Goal: Information Seeking & Learning: Learn about a topic

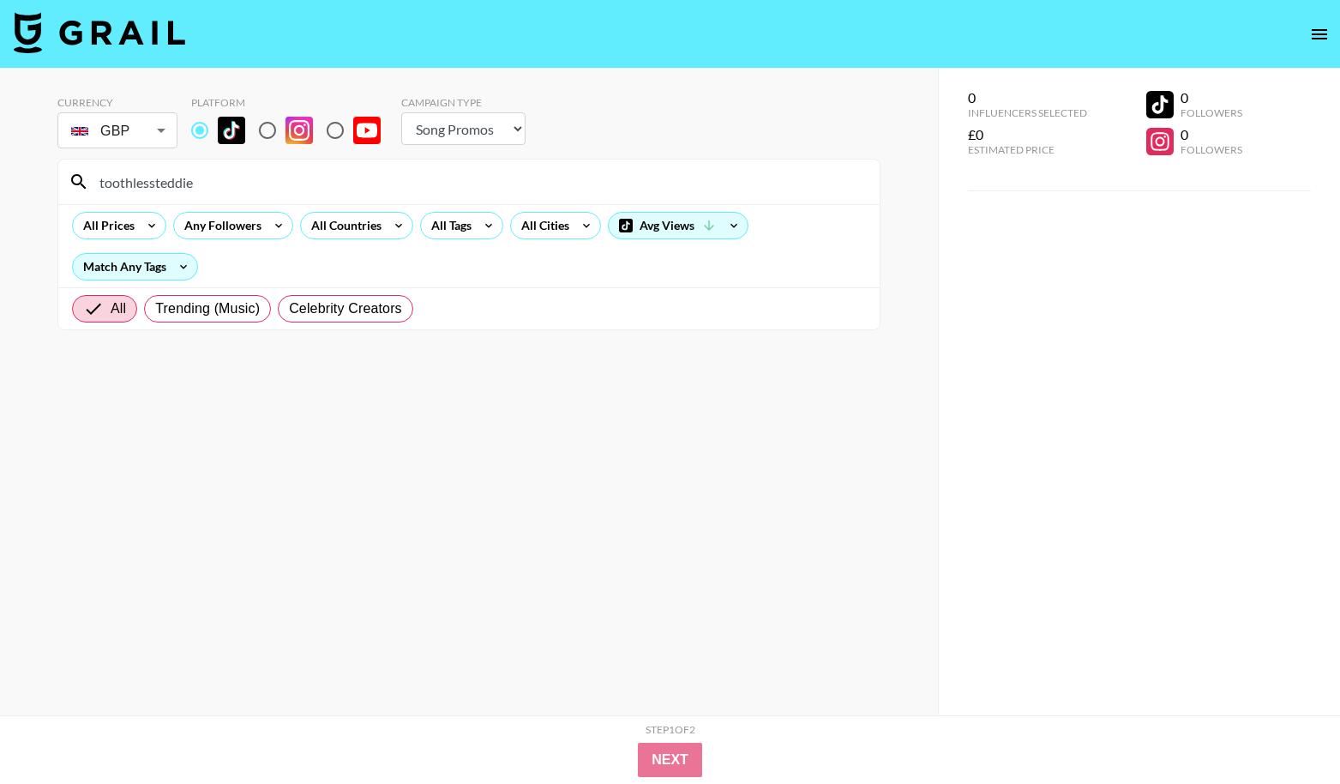
select select "Song"
click at [640, 452] on section "Currency GBP GBP ​ Platform Campaign Type Choose Type... Song Promos Brand Prom…" at bounding box center [468, 405] width 823 height 646
click at [218, 190] on input "toothlessteddie" at bounding box center [479, 181] width 780 height 27
type input "\"
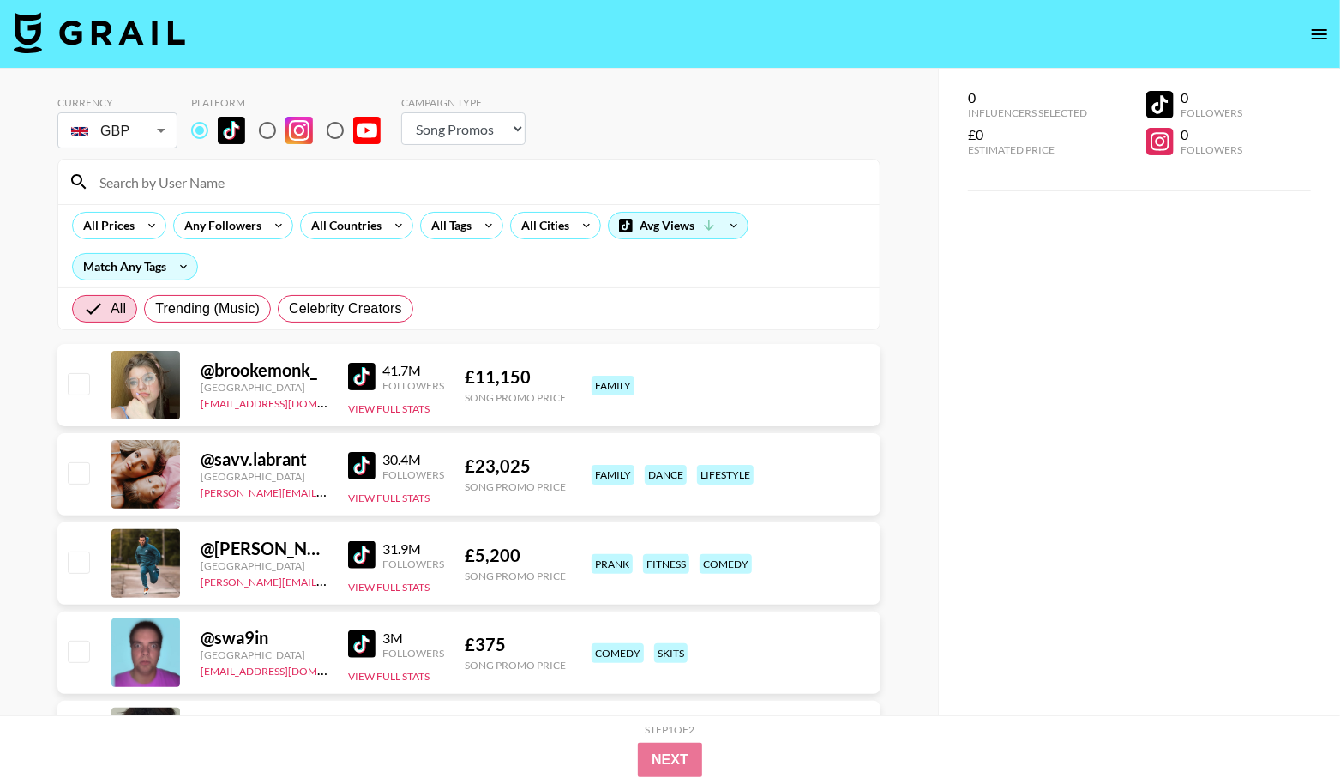
click at [425, 252] on div "All Prices Any Followers All Countries All Tags All Cities Avg Views Match Any …" at bounding box center [468, 245] width 821 height 83
click at [430, 128] on select "Choose Type... Song Promos Brand Promos" at bounding box center [463, 128] width 124 height 33
select select "Brand"
click at [401, 112] on select "Choose Type... Song Promos Brand Promos" at bounding box center [463, 128] width 124 height 33
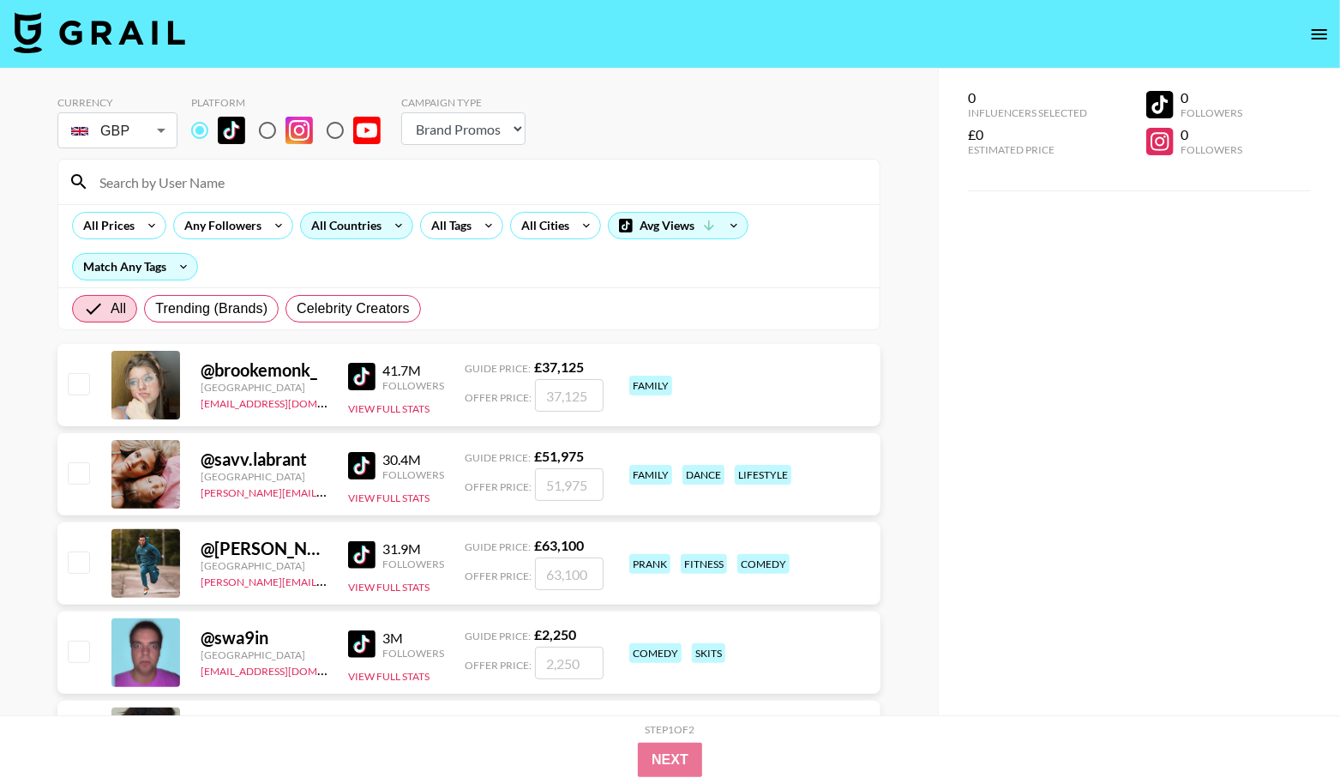
click at [371, 223] on div "All Countries" at bounding box center [343, 226] width 84 height 26
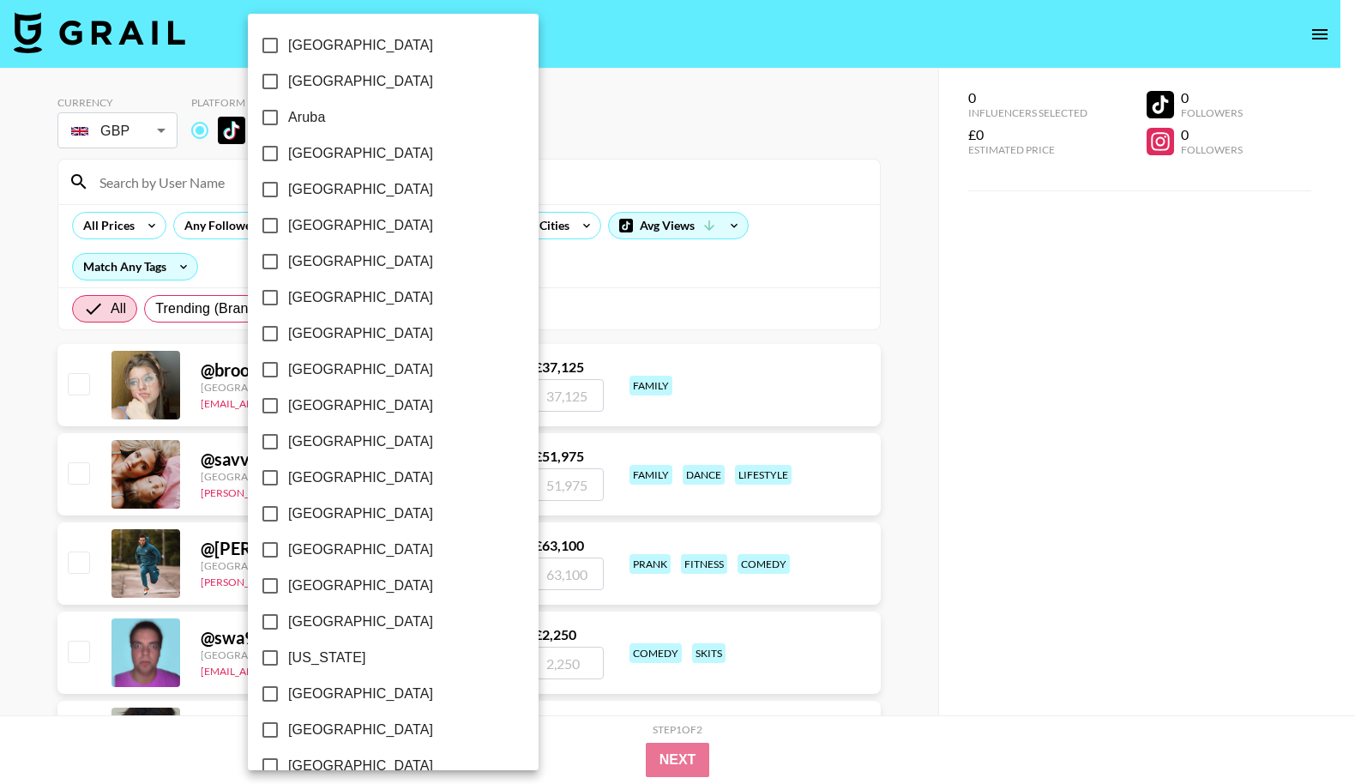
click at [337, 186] on label "[GEOGRAPHIC_DATA]" at bounding box center [381, 189] width 259 height 36
click at [288, 186] on input "[GEOGRAPHIC_DATA]" at bounding box center [270, 189] width 36 height 36
checkbox input "true"
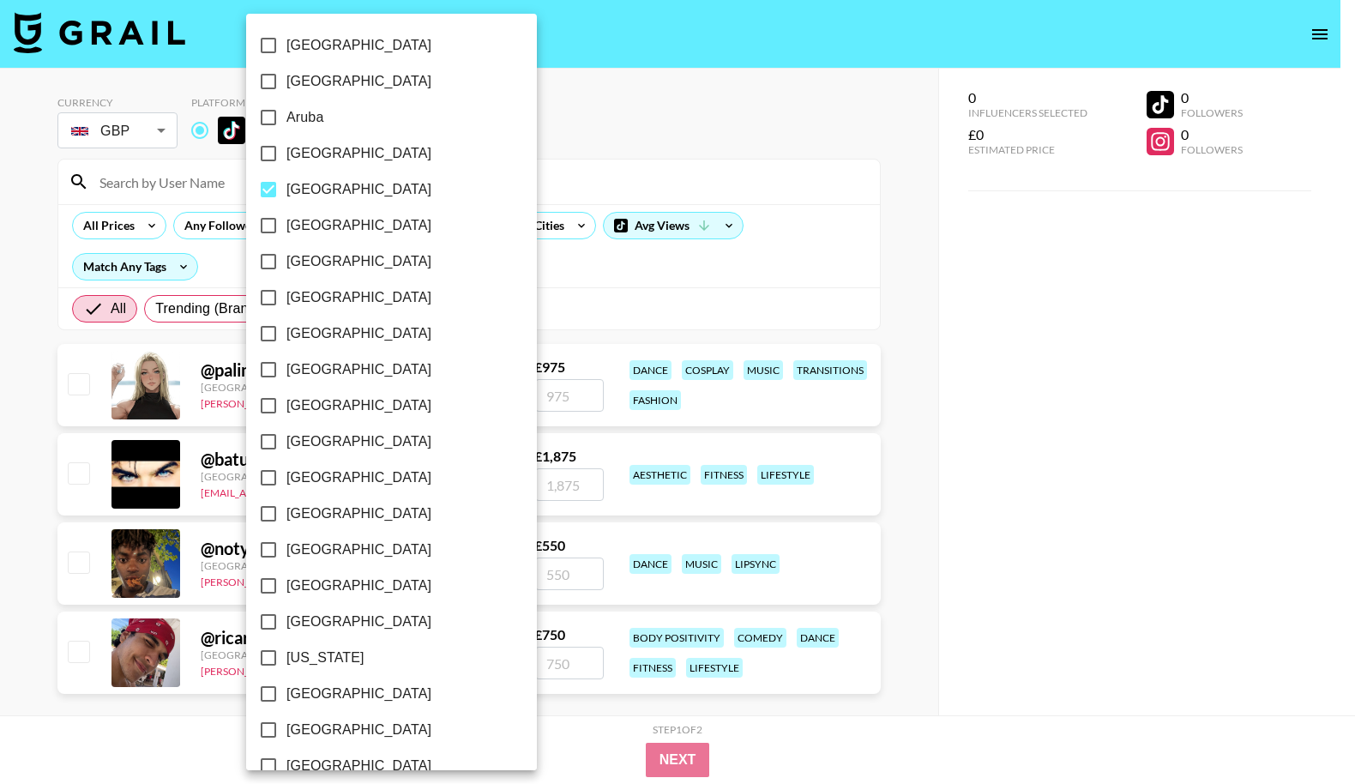
click at [336, 255] on span "[GEOGRAPHIC_DATA]" at bounding box center [358, 261] width 145 height 21
click at [286, 255] on input "[GEOGRAPHIC_DATA]" at bounding box center [268, 261] width 36 height 36
checkbox input "true"
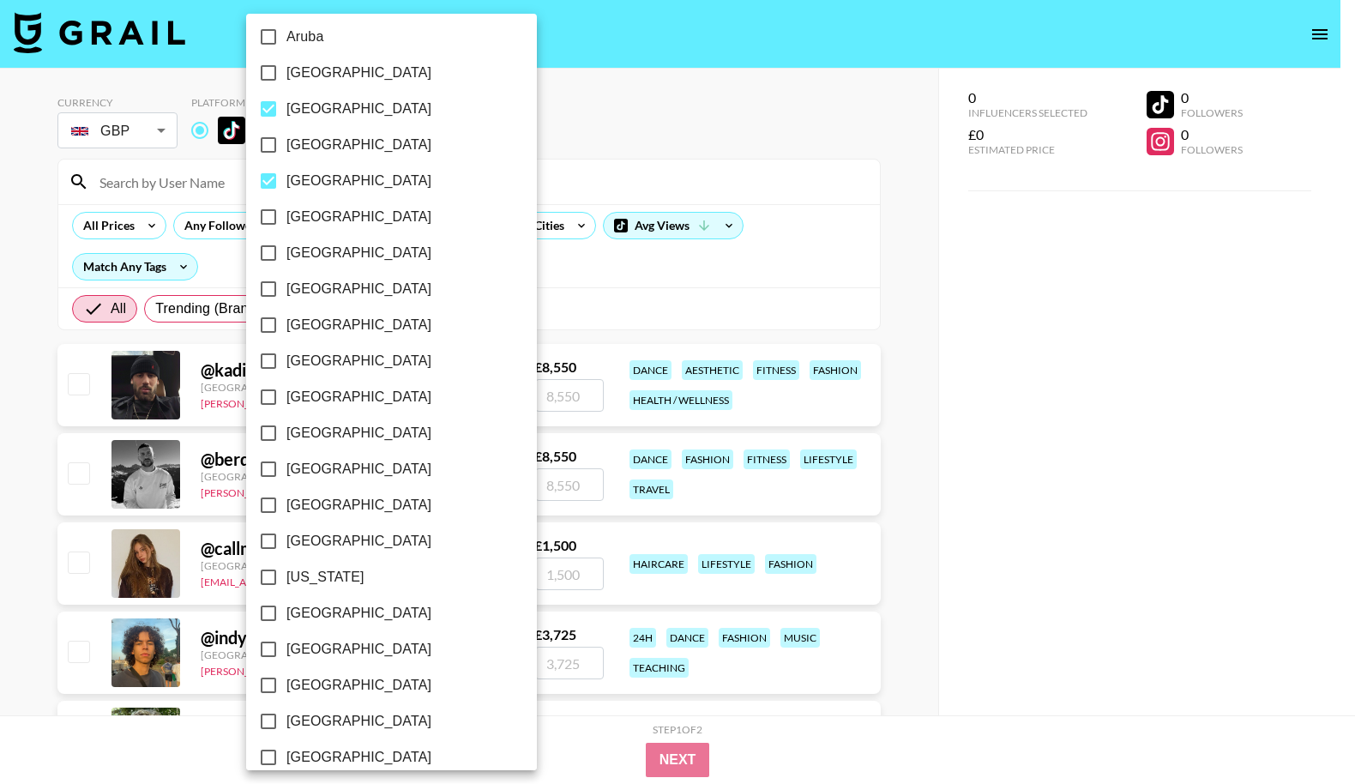
scroll to position [111, 0]
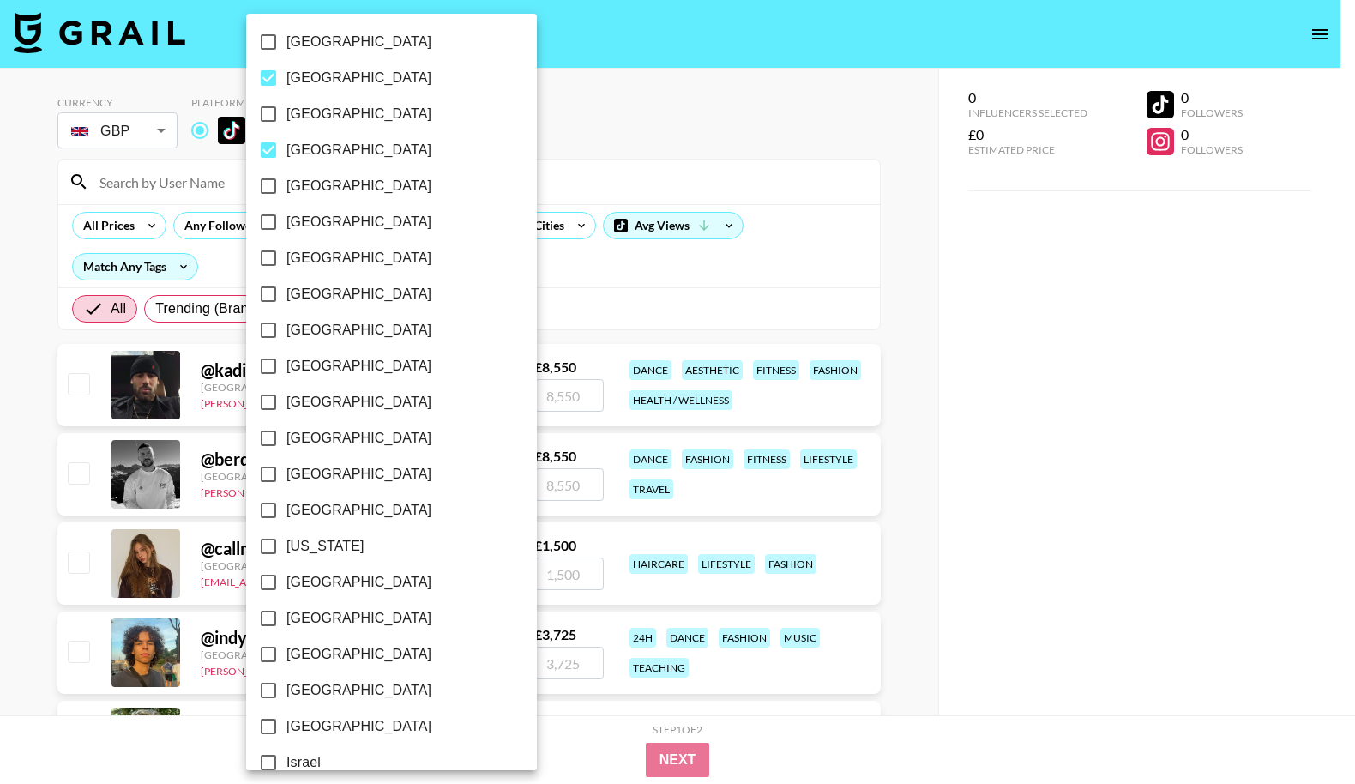
drag, startPoint x: 329, startPoint y: 514, endPoint x: 345, endPoint y: 574, distance: 61.1
click at [330, 514] on label "[GEOGRAPHIC_DATA]" at bounding box center [379, 510] width 259 height 36
click at [286, 514] on input "[GEOGRAPHIC_DATA]" at bounding box center [268, 510] width 36 height 36
checkbox input "true"
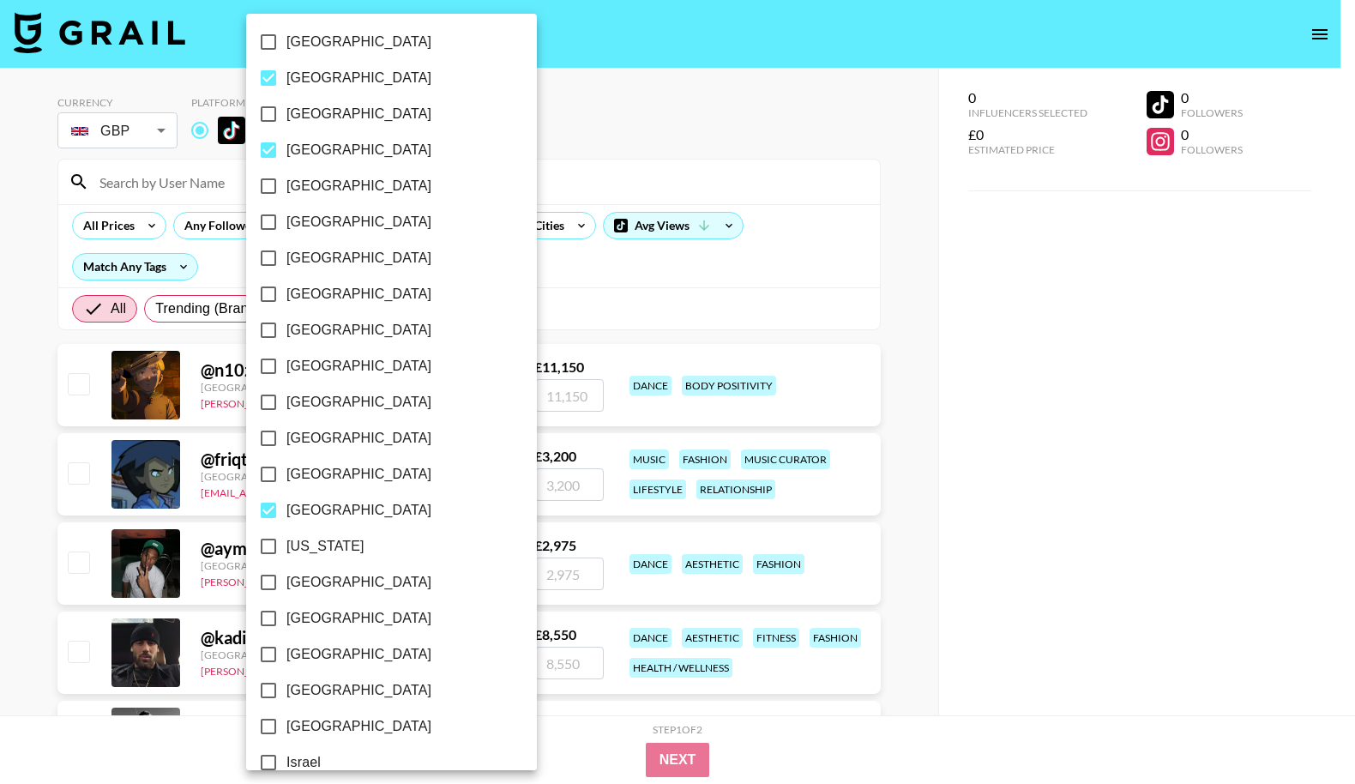
click at [343, 569] on label "[GEOGRAPHIC_DATA]" at bounding box center [379, 582] width 259 height 36
click at [286, 569] on input "[GEOGRAPHIC_DATA]" at bounding box center [268, 582] width 36 height 36
checkbox input "true"
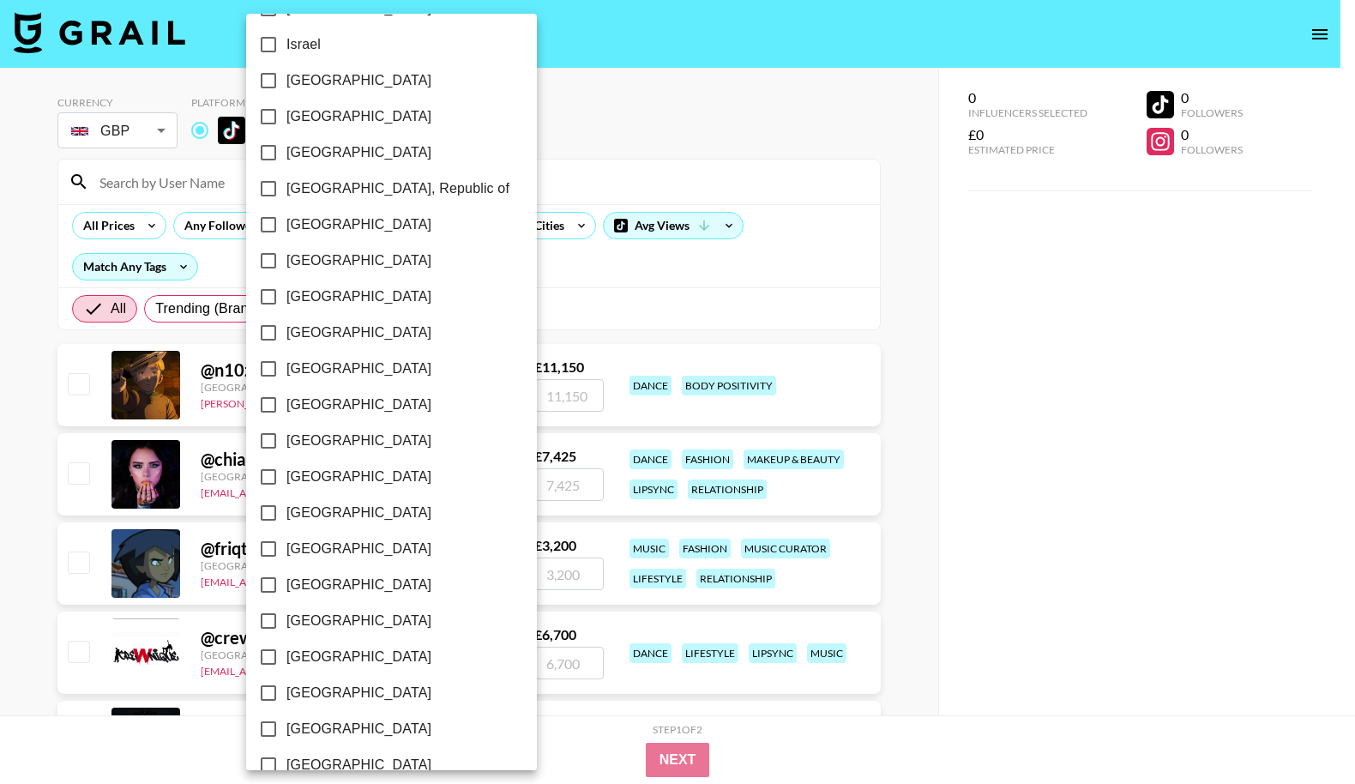
scroll to position [1035, 0]
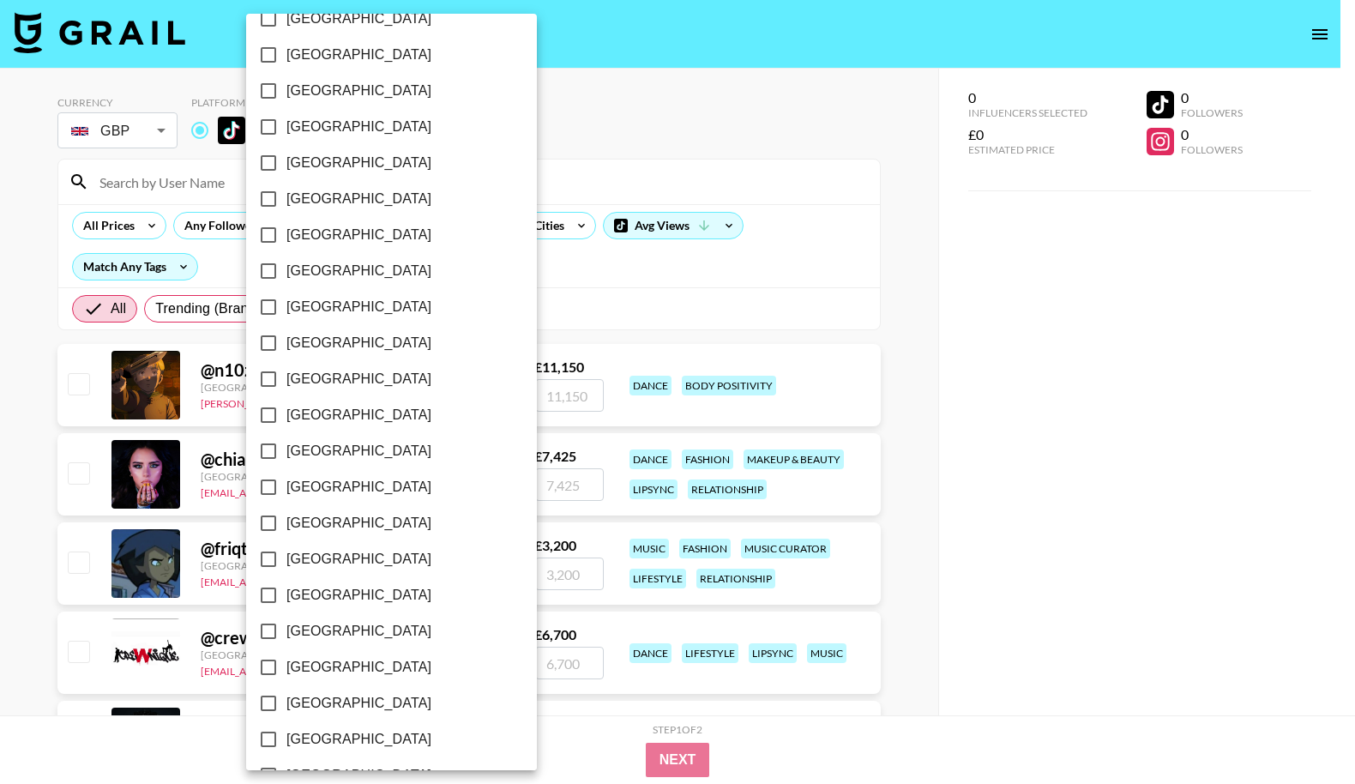
click at [335, 664] on span "[GEOGRAPHIC_DATA]" at bounding box center [358, 667] width 145 height 21
click at [286, 664] on input "[GEOGRAPHIC_DATA]" at bounding box center [268, 667] width 36 height 36
checkbox input "true"
click at [575, 285] on div at bounding box center [677, 392] width 1355 height 784
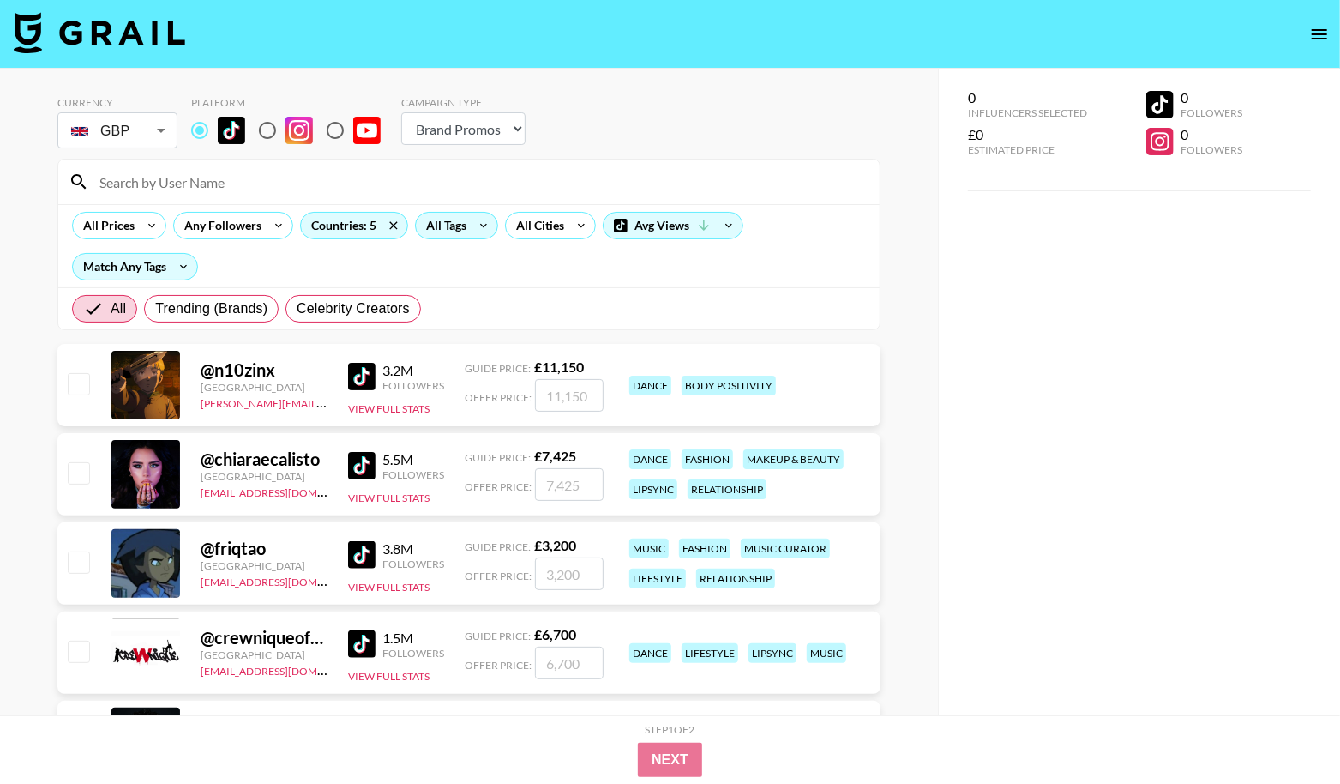
click at [457, 222] on div "All Tags" at bounding box center [443, 226] width 54 height 26
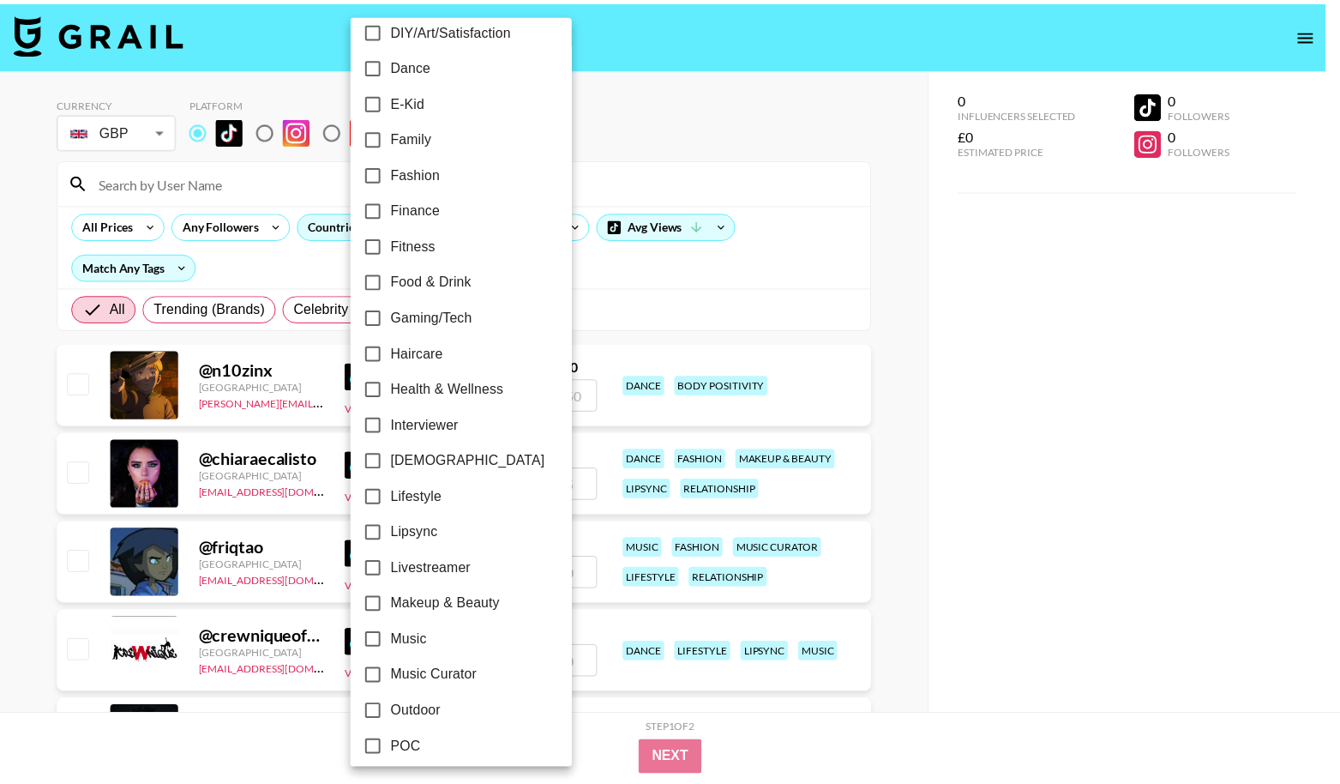
scroll to position [376, 0]
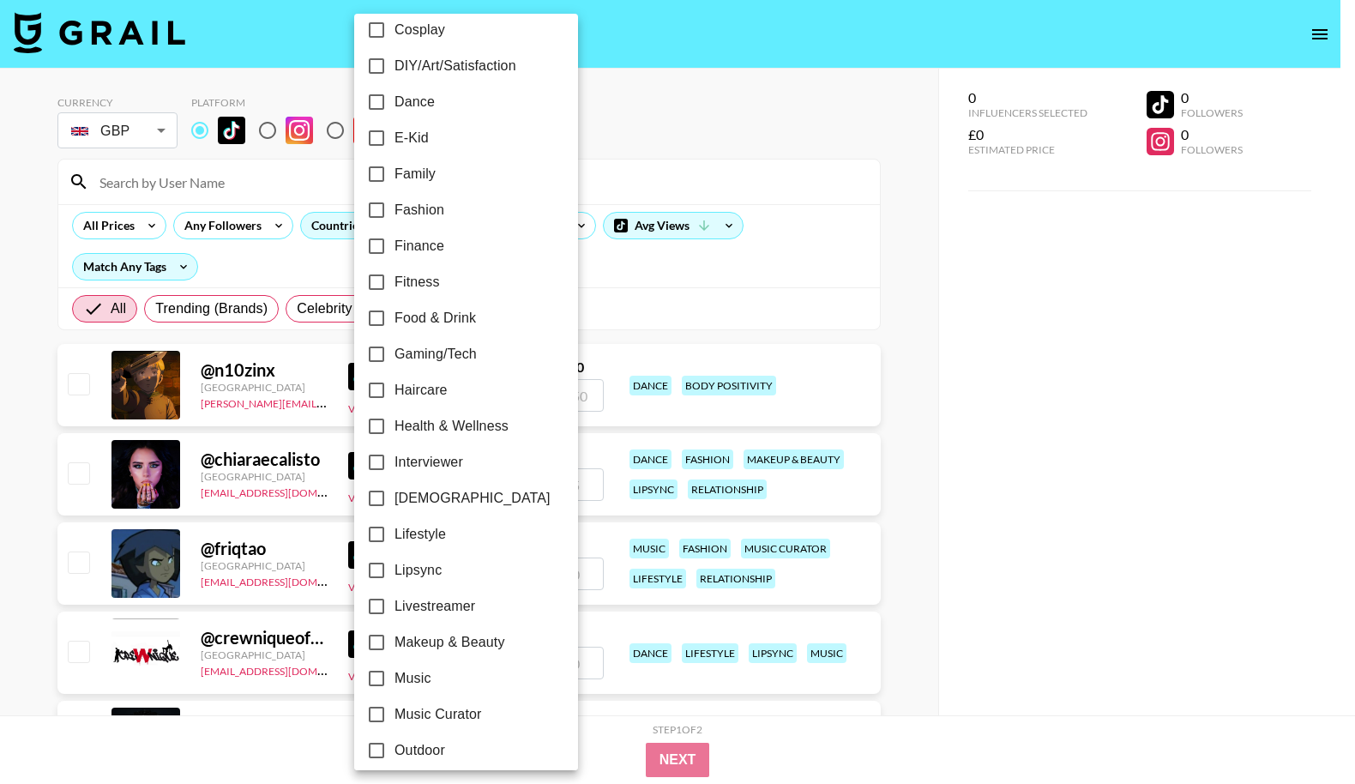
click at [460, 311] on span "Food & Drink" at bounding box center [434, 318] width 81 height 21
click at [394, 311] on input "Food & Drink" at bounding box center [376, 318] width 36 height 36
checkbox input "true"
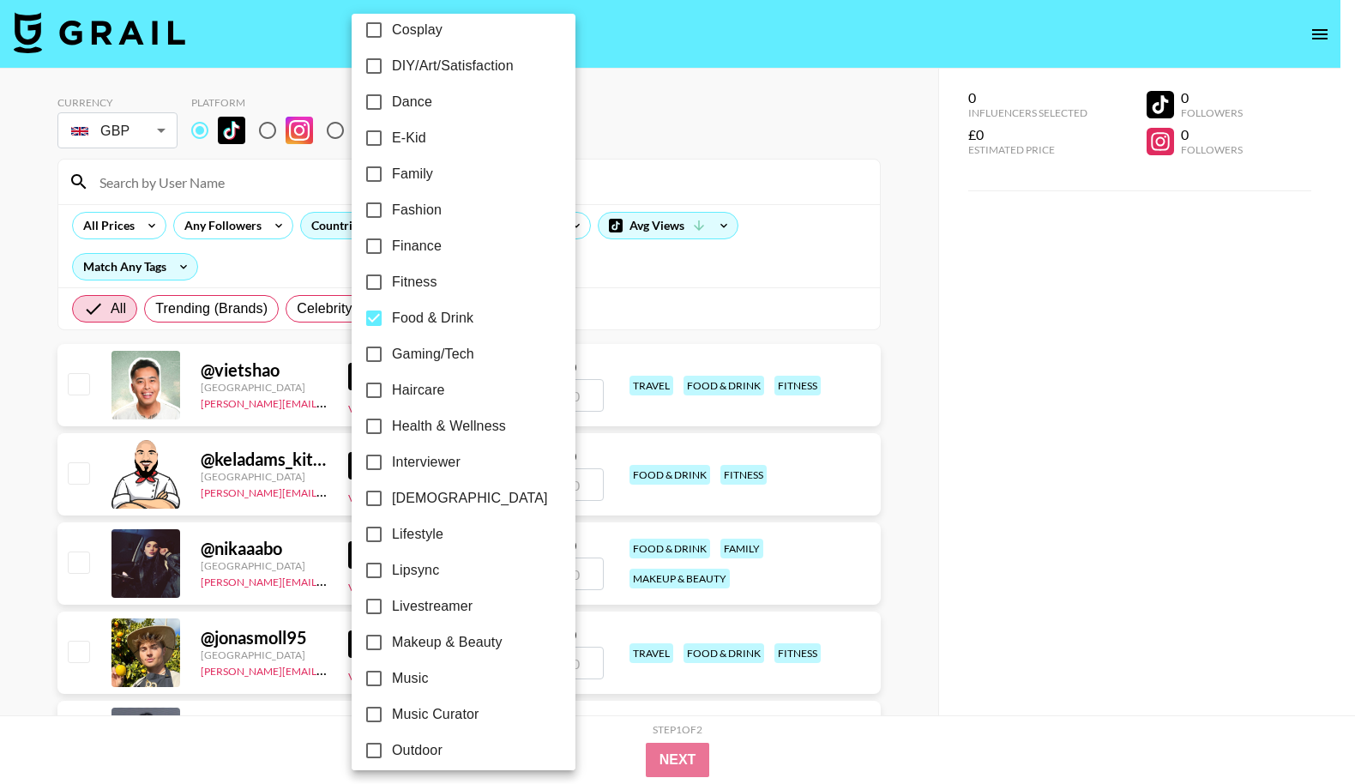
click at [643, 279] on div at bounding box center [677, 392] width 1355 height 784
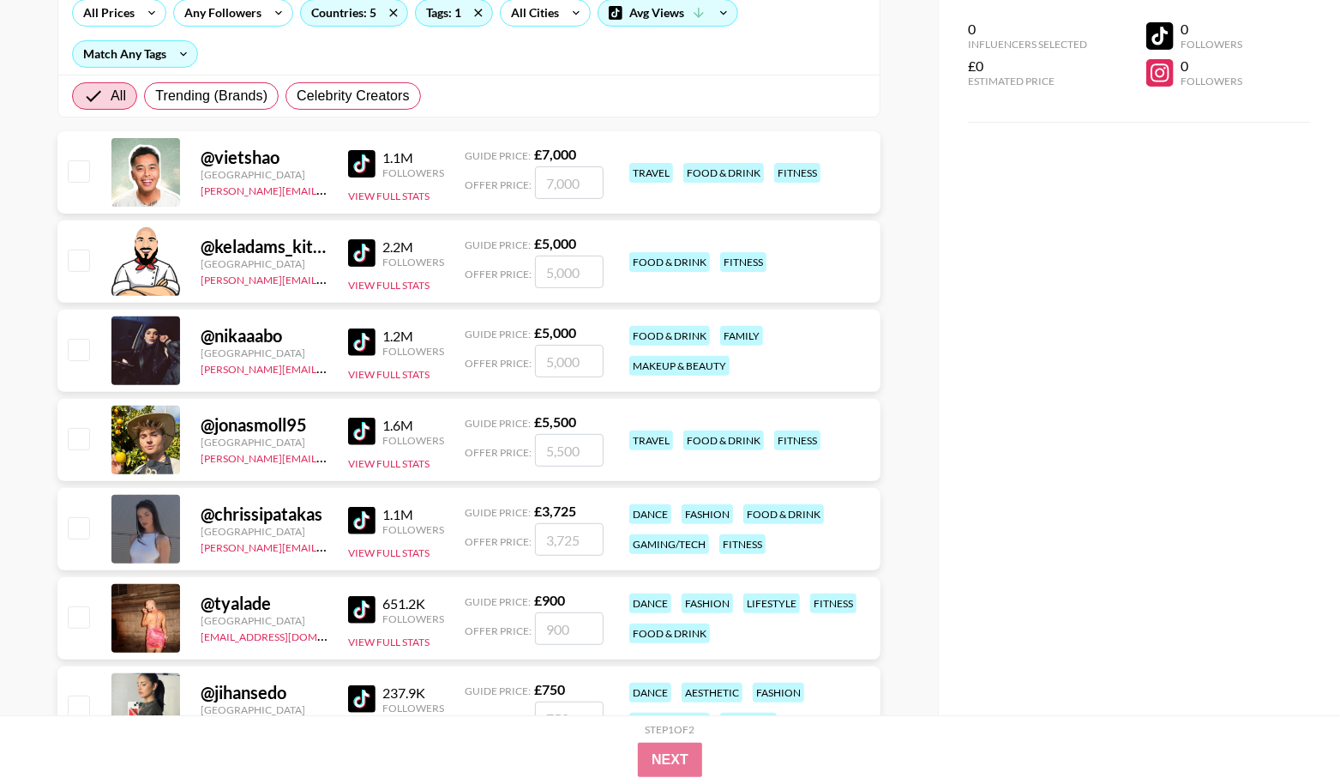
scroll to position [244, 0]
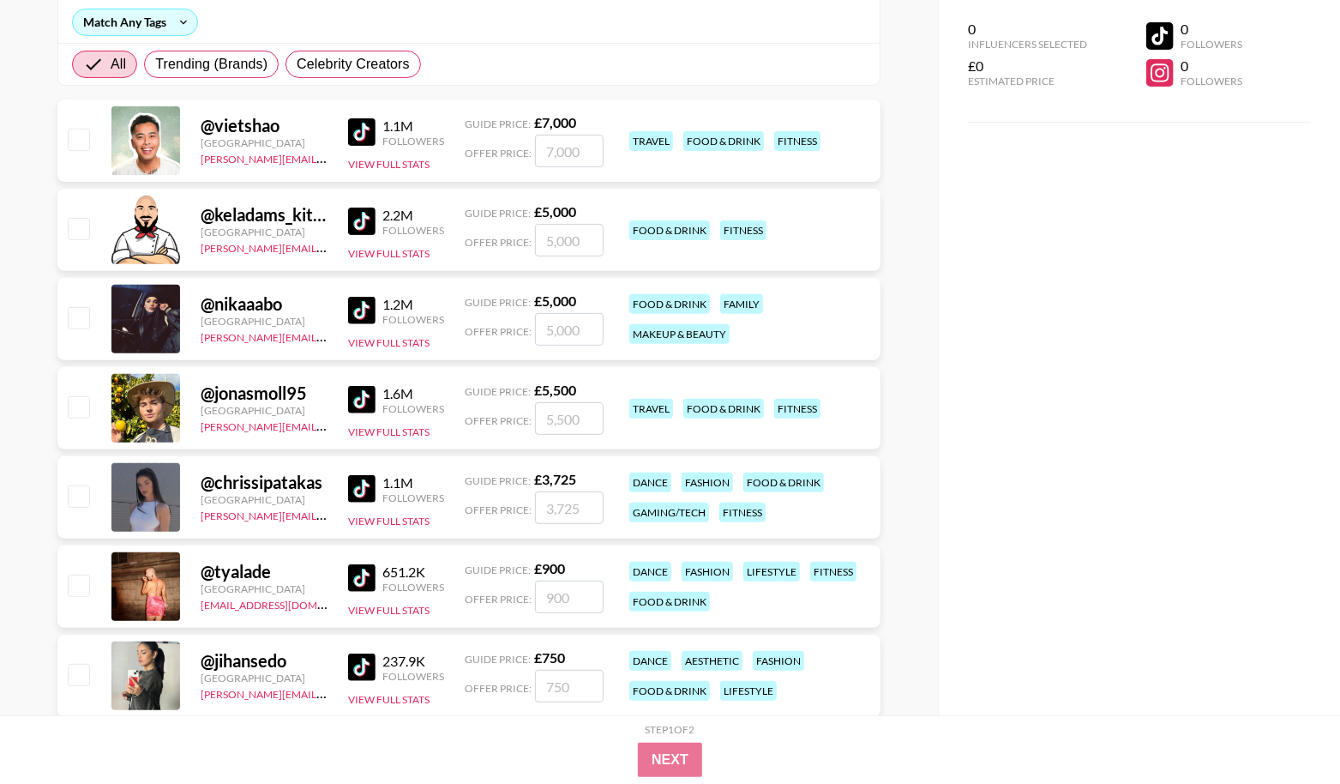
click at [374, 403] on img at bounding box center [361, 399] width 27 height 27
click at [372, 129] on img at bounding box center [361, 131] width 27 height 27
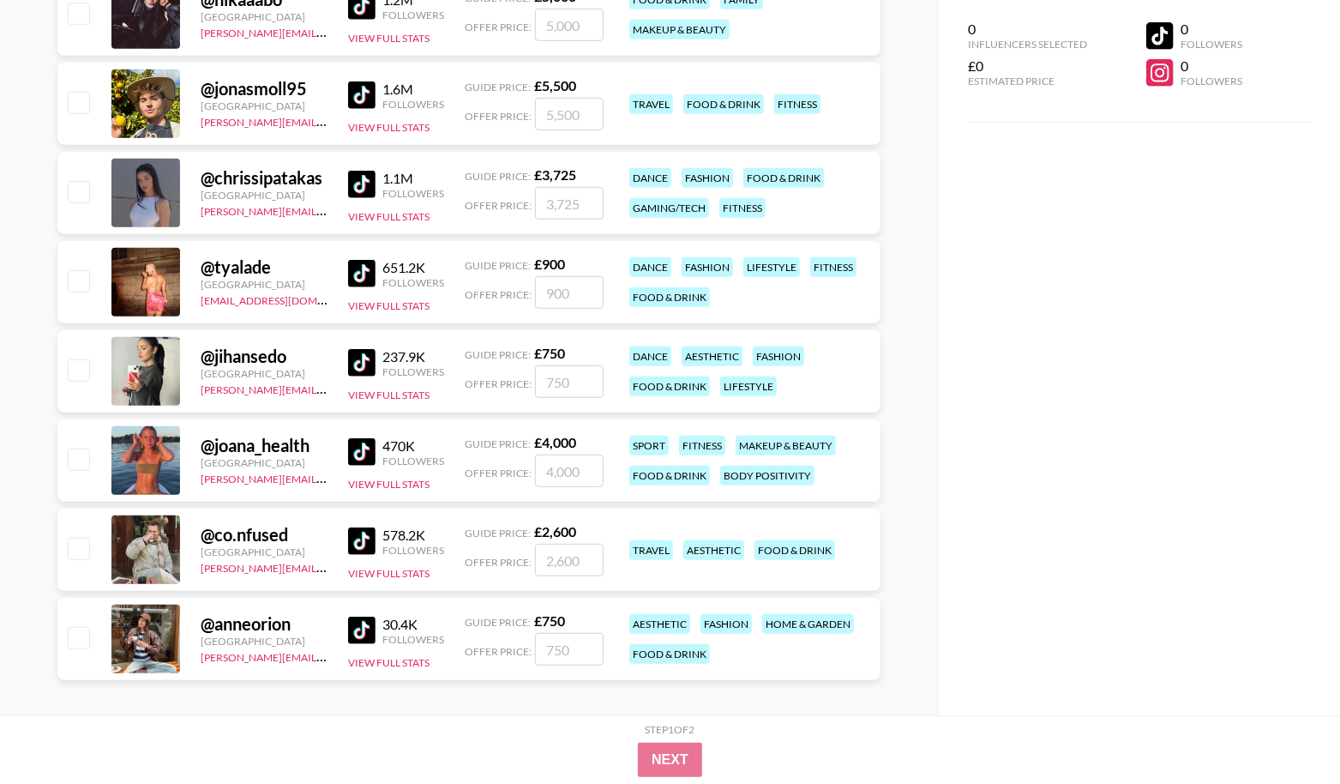
scroll to position [561, 0]
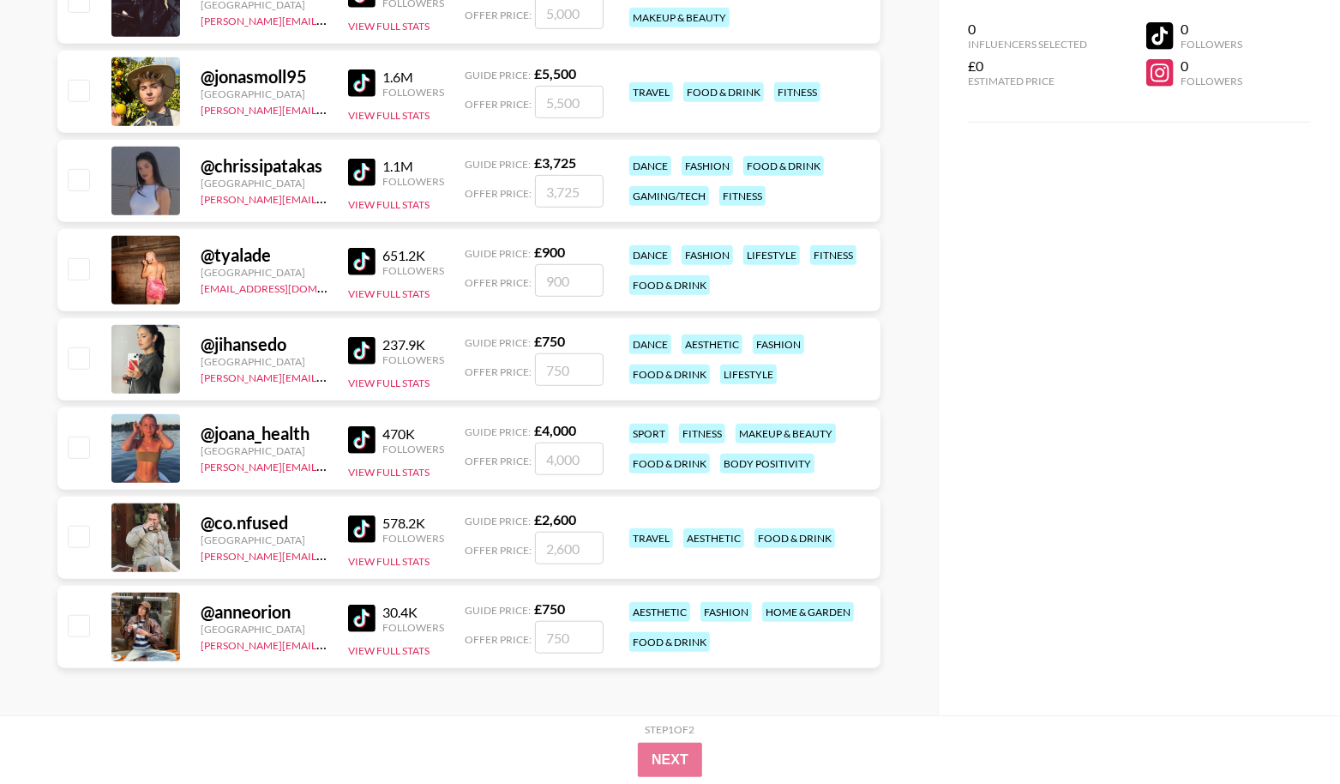
click at [365, 530] on img at bounding box center [361, 528] width 27 height 27
click at [362, 443] on img at bounding box center [361, 439] width 27 height 27
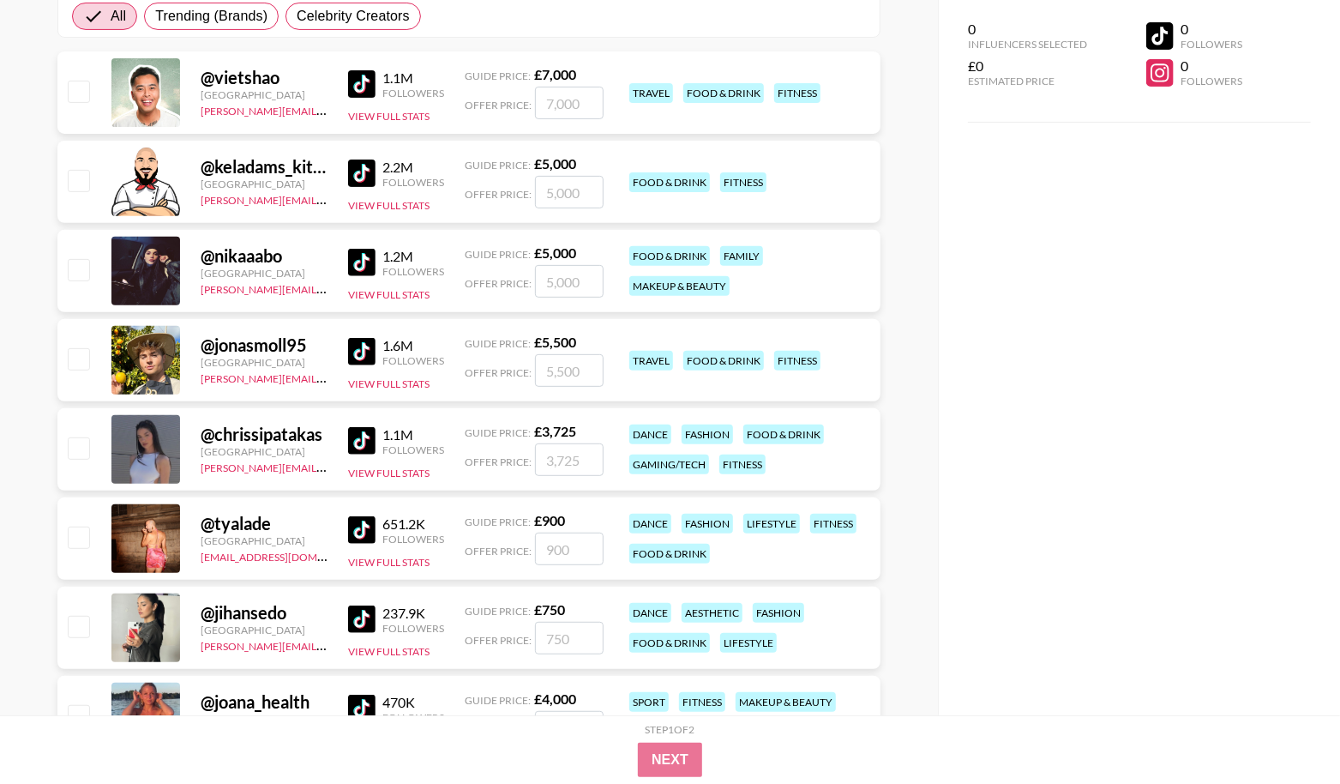
scroll to position [130, 0]
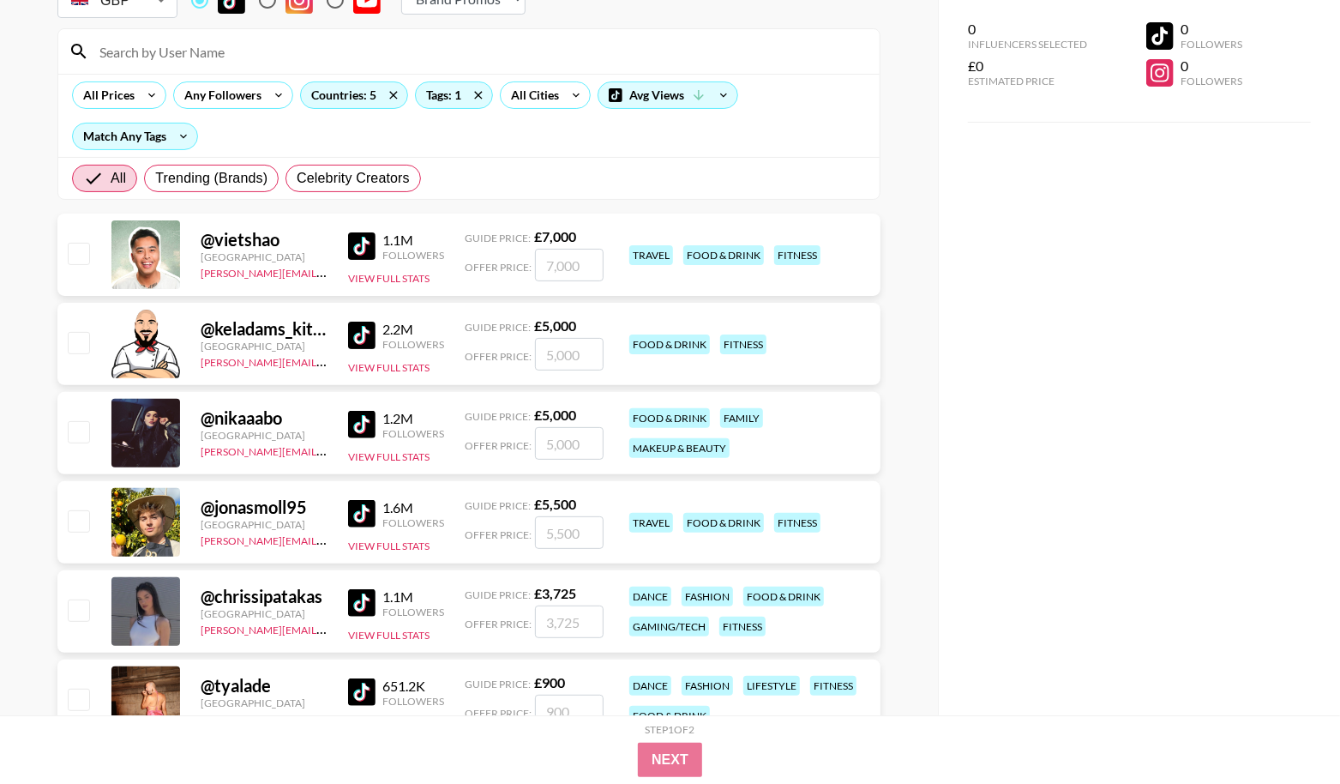
click at [373, 612] on img at bounding box center [361, 602] width 27 height 27
